Goal: Task Accomplishment & Management: Manage account settings

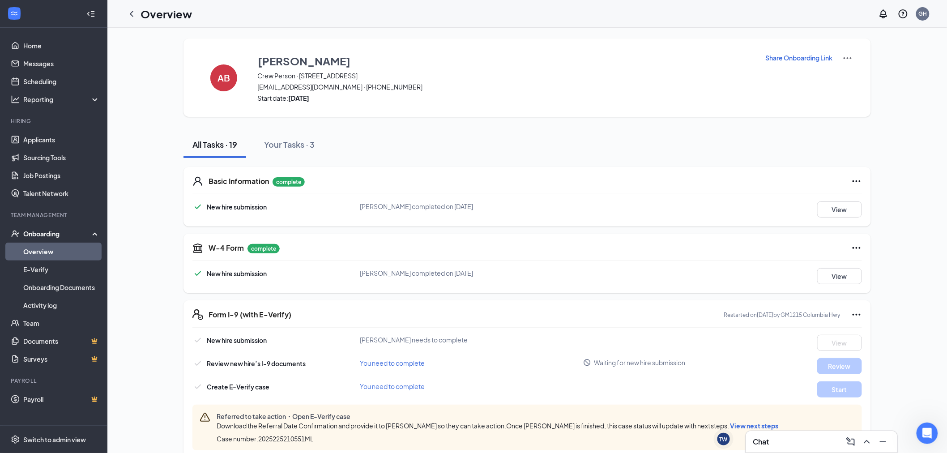
scroll to position [1433, 0]
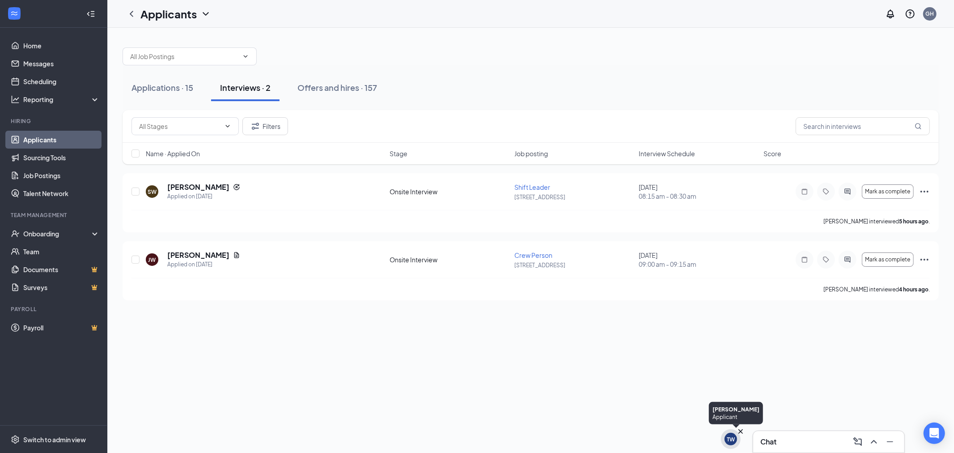
click at [733, 444] on div "TW" at bounding box center [731, 439] width 13 height 13
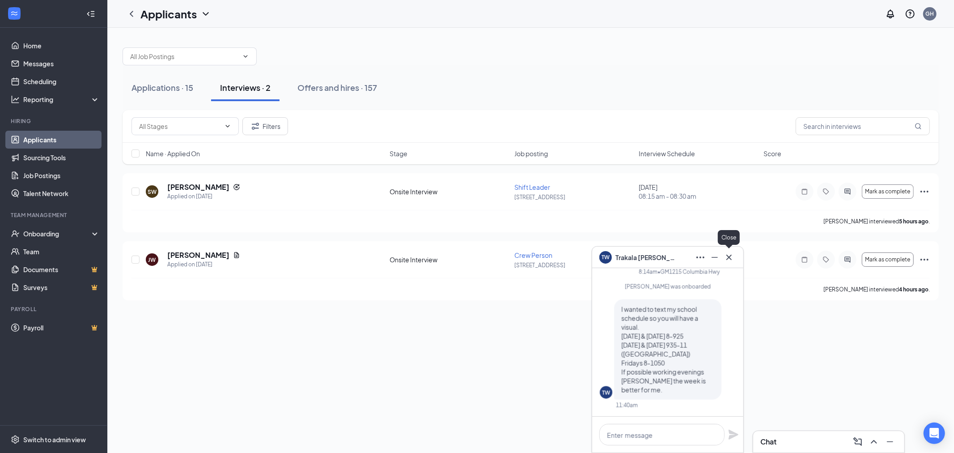
click at [731, 260] on icon "Cross" at bounding box center [729, 257] width 11 height 11
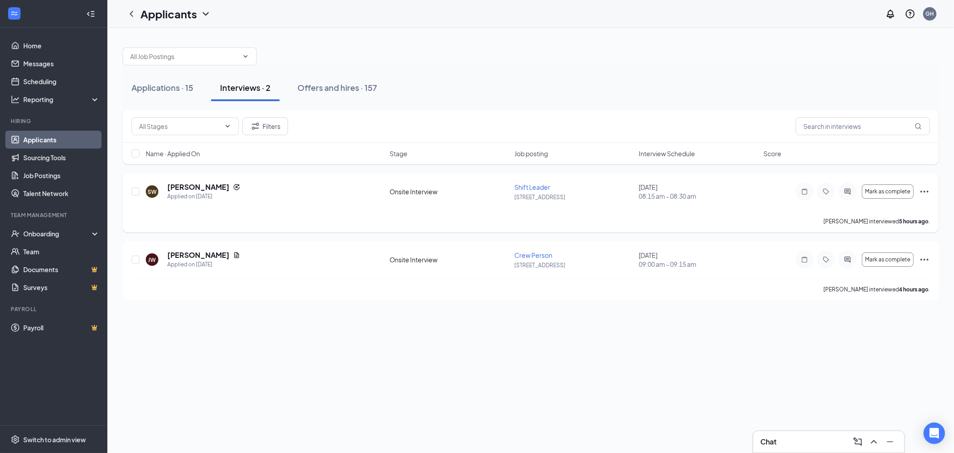
click at [920, 191] on icon "Ellipses" at bounding box center [924, 191] width 11 height 11
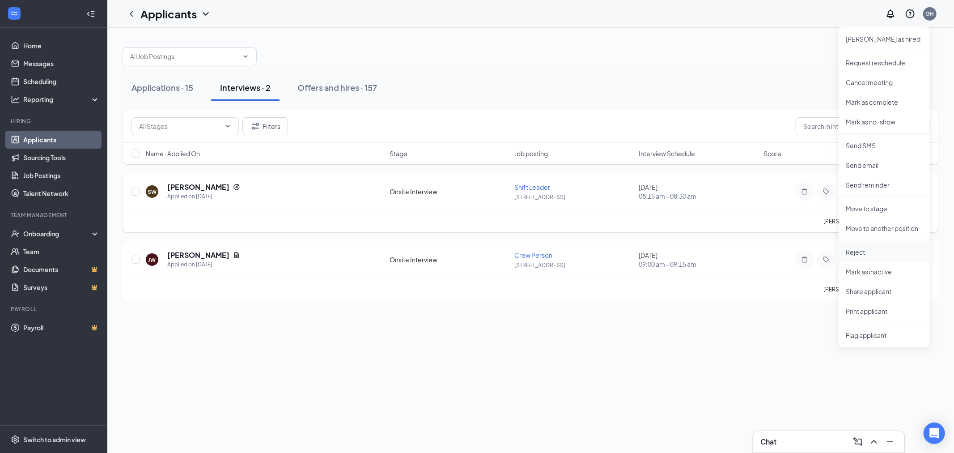
click at [871, 254] on p "Reject" at bounding box center [884, 251] width 77 height 9
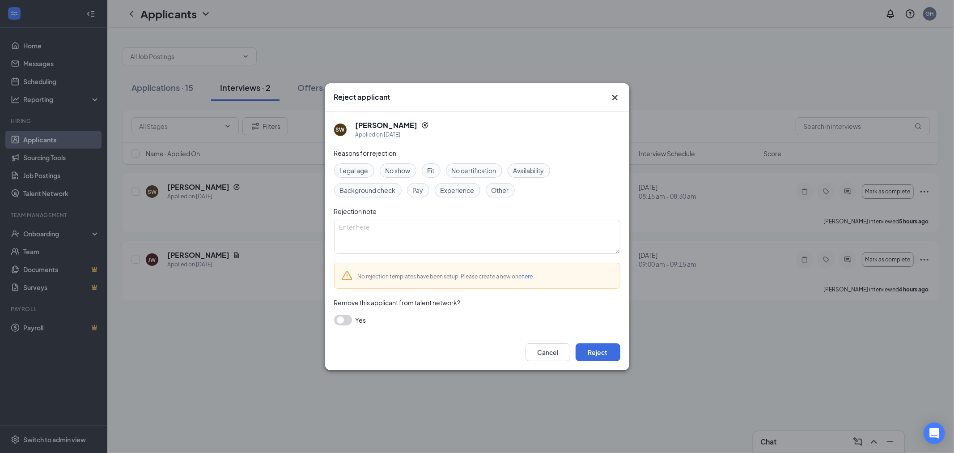
click at [386, 172] on div "No show" at bounding box center [398, 170] width 37 height 14
drag, startPoint x: 601, startPoint y: 347, endPoint x: 596, endPoint y: 336, distance: 12.0
click at [599, 339] on div "Cancel Reject" at bounding box center [477, 352] width 304 height 36
click at [602, 355] on button "Reject" at bounding box center [598, 352] width 45 height 18
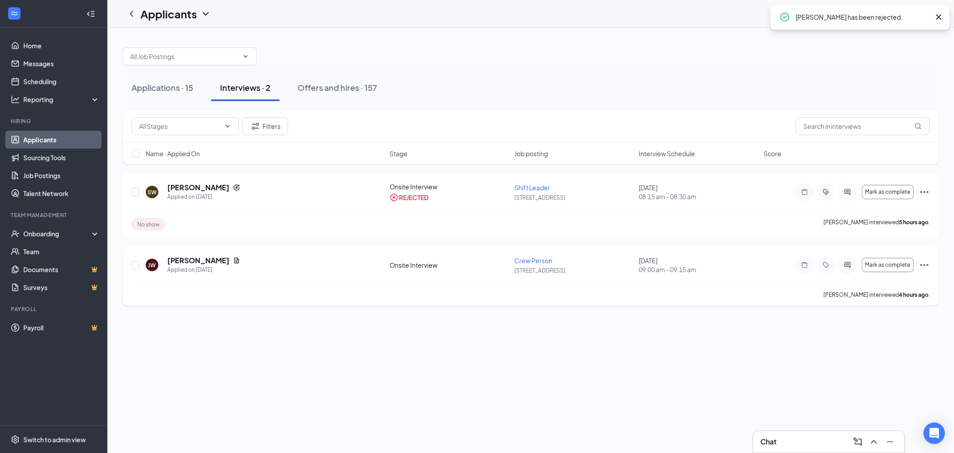
click at [922, 264] on icon "Ellipses" at bounding box center [924, 264] width 11 height 11
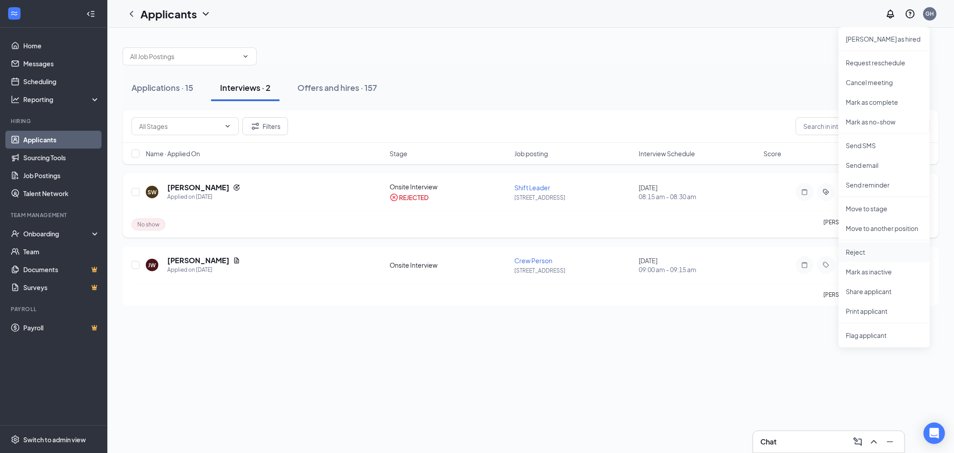
click at [878, 255] on p "Reject" at bounding box center [884, 251] width 77 height 9
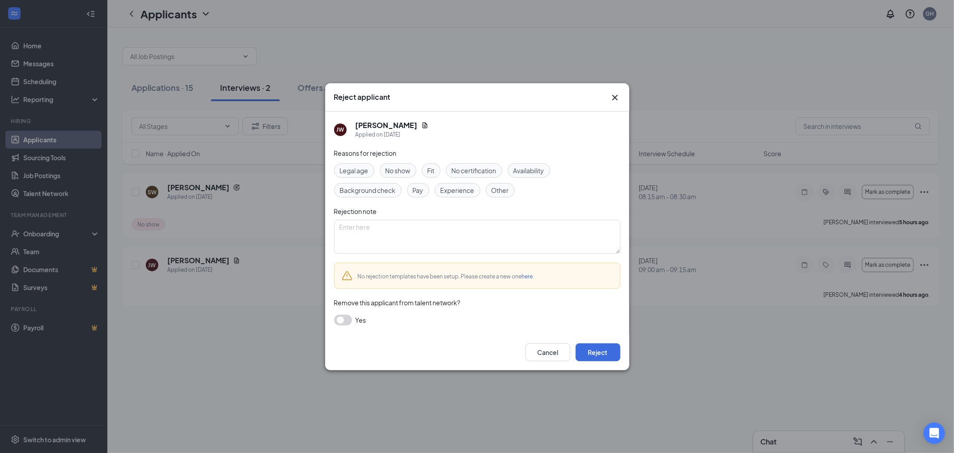
click at [388, 164] on div "No show" at bounding box center [398, 170] width 37 height 14
click at [609, 357] on button "Reject" at bounding box center [598, 352] width 45 height 18
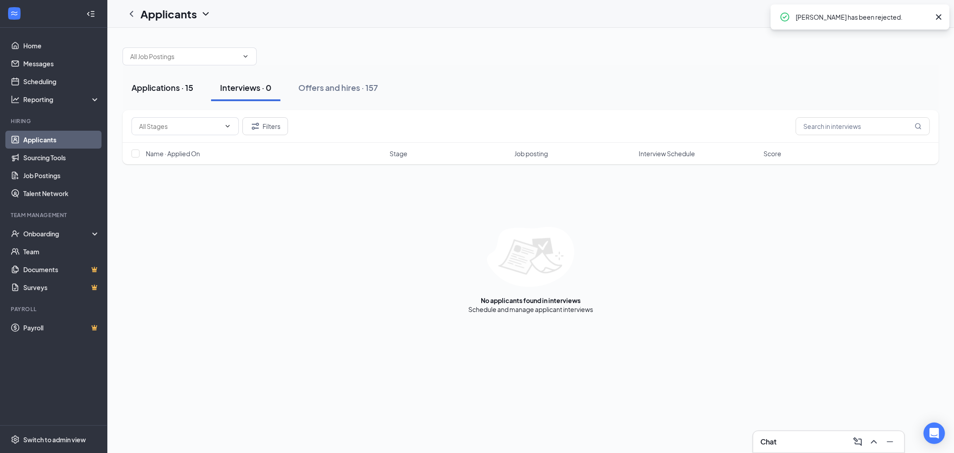
click at [195, 88] on button "Applications · 15" at bounding box center [163, 87] width 80 height 27
